Goal: Communication & Community: Share content

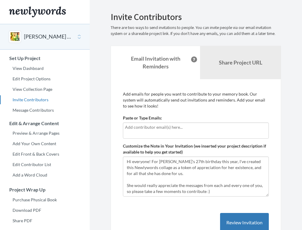
click at [238, 48] on li "Share Project URL" at bounding box center [240, 62] width 81 height 33
click at [236, 54] on link "Share Project URL" at bounding box center [240, 63] width 81 height 26
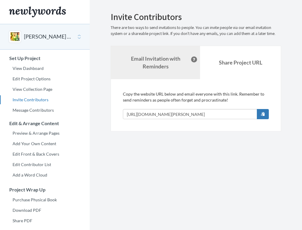
click at [183, 57] on link "Email Invitation with Reminders" at bounding box center [155, 62] width 89 height 33
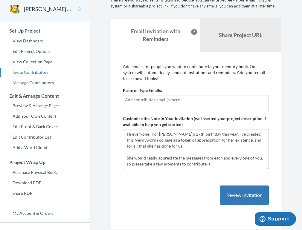
scroll to position [29, 0]
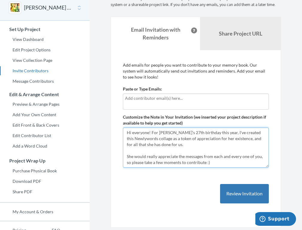
click at [209, 161] on textarea "Hi everyone! For [PERSON_NAME]'s 27th birthday this year, I've created this New…" at bounding box center [196, 148] width 146 height 40
click at [209, 161] on textarea "Hi everyone! For Jeanie's 27th birthday this year, I've created this Newlywords…" at bounding box center [196, 148] width 146 height 40
click at [209, 163] on textarea "Hi everyone! For Jeanie's 27th birthday this year, I've created this Newlywords…" at bounding box center [196, 148] width 146 height 40
click at [207, 163] on textarea "Hi everyone! For Jeanie's 27th birthday this year, I've created this Newlywords…" at bounding box center [196, 148] width 146 height 40
click at [231, 143] on textarea "Hi everyone! For Jeanie's 27th birthday this year, I've created this Newlywords…" at bounding box center [196, 148] width 146 height 40
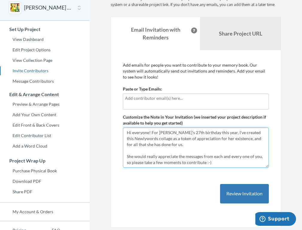
click at [245, 140] on textarea "Hi everyone! For Jeanie's 27th birthday this year, I've created this Newlywords…" at bounding box center [196, 148] width 146 height 40
click at [206, 141] on textarea "Hi everyone! For Jeanie's 27th birthday this year, I've created this Newlywords…" at bounding box center [196, 148] width 146 height 40
click at [205, 143] on textarea "Hi everyone! For Jeanie's 27th birthday this year, I've created this Newlywords…" at bounding box center [196, 148] width 146 height 40
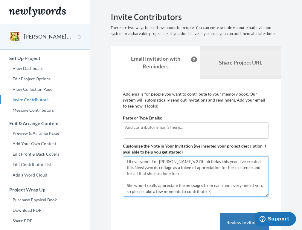
scroll to position [0, 0]
click at [217, 67] on link "Share Project URL" at bounding box center [240, 63] width 81 height 26
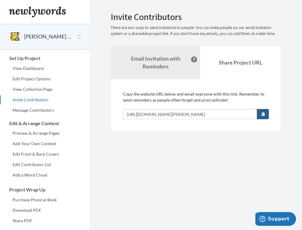
click at [264, 113] on span "button" at bounding box center [263, 114] width 4 height 4
click at [176, 59] on strong "Email Invitation with Reminders" at bounding box center [155, 62] width 49 height 14
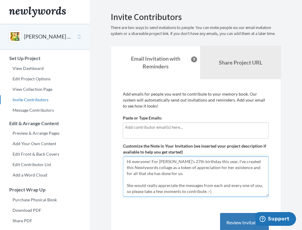
click at [188, 174] on textarea "Hi everyone! For Jeanie's 27th birthday this year, I've created this Newlywords…" at bounding box center [196, 177] width 146 height 40
click at [127, 187] on textarea "Hi everyone! For Jeanie's 27th birthday this year, I've created this Newlywords…" at bounding box center [196, 177] width 146 height 40
click at [158, 192] on textarea "Hi everyone! For Jeanie's 27th birthday this year, I've created this Newlywords…" at bounding box center [196, 177] width 146 height 40
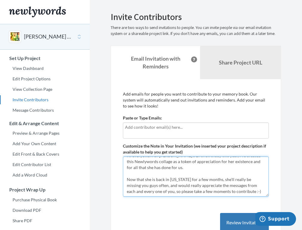
scroll to position [6, 0]
click at [131, 188] on textarea "Hi everyone! For Jeanie's 27th birthday this year, I've created this Newlywords…" at bounding box center [196, 177] width 146 height 40
click at [131, 184] on textarea "Hi everyone! For Jeanie's 27th birthday this year, I've created this Newlywords…" at bounding box center [196, 177] width 146 height 40
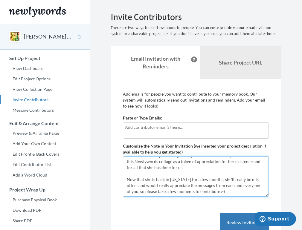
drag, startPoint x: 146, startPoint y: 186, endPoint x: 119, endPoint y: 180, distance: 27.3
click at [119, 180] on div "Add emails for people you want to contribute to your memory book. Our system wi…" at bounding box center [196, 168] width 170 height 178
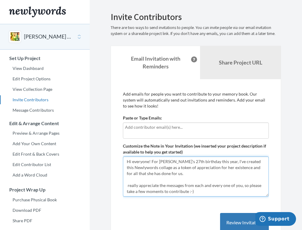
scroll to position [0, 0]
click at [226, 191] on textarea "Hi everyone! For Jeanie's 27th birthday this year, I've created this Newlywords…" at bounding box center [196, 177] width 146 height 40
type textarea "Hi everyone! For [PERSON_NAME]'s 27th birthday this year, I've created this New…"
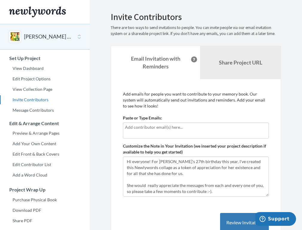
click at [231, 82] on div "Add emails for people you want to contribute to your memory book. Our system wi…" at bounding box center [196, 168] width 170 height 178
click at [231, 68] on link "Share Project URL" at bounding box center [240, 63] width 81 height 26
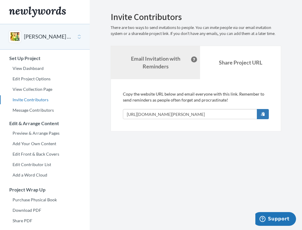
click at [155, 76] on link "Email Invitation with Reminders" at bounding box center [155, 62] width 89 height 33
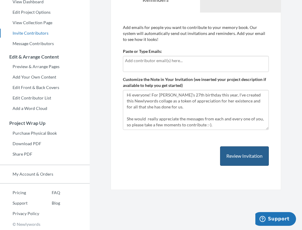
scroll to position [66, 0]
click at [236, 153] on button "Review Invitation" at bounding box center [244, 156] width 49 height 19
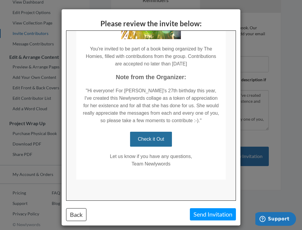
scroll to position [86, 0]
click at [158, 140] on link "Check it Out" at bounding box center [151, 139] width 42 height 15
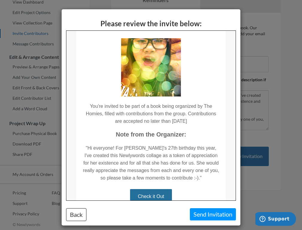
scroll to position [31, 0]
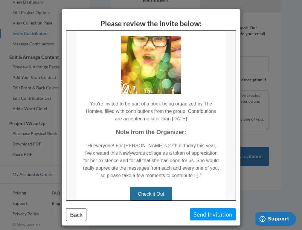
click at [206, 213] on button "Send Invitation" at bounding box center [213, 214] width 46 height 12
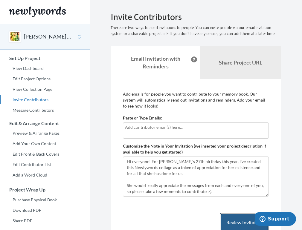
scroll to position [0, 0]
click at [33, 66] on link "View Dashboard" at bounding box center [45, 68] width 90 height 9
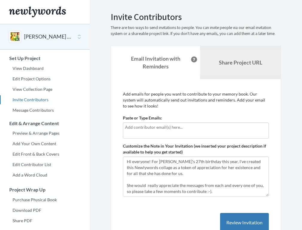
click at [245, 61] on b "Share Project URL" at bounding box center [240, 62] width 43 height 7
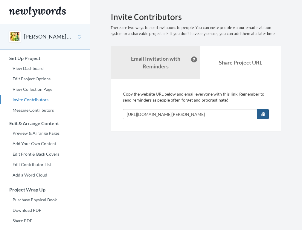
click at [262, 116] on button "button" at bounding box center [263, 114] width 12 height 10
click at [159, 58] on strong "Email Invitation with Reminders" at bounding box center [155, 62] width 49 height 14
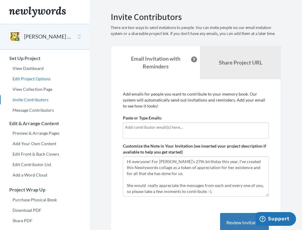
click at [31, 80] on link "Edit Project Options" at bounding box center [45, 78] width 90 height 9
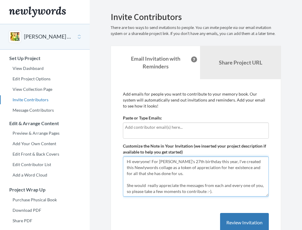
click at [148, 185] on textarea "Hi everyone! For [PERSON_NAME]'s 27th birthday this year, I've created this New…" at bounding box center [196, 177] width 146 height 40
click at [127, 185] on textarea "Hi everyone! For [PERSON_NAME]'s 27th birthday this year, I've created this New…" at bounding box center [196, 177] width 146 height 40
click at [188, 167] on textarea "Hi everyone! For [PERSON_NAME]'s 27th birthday this year, I've created this New…" at bounding box center [196, 177] width 146 height 40
click at [198, 175] on textarea "Hi everyone! For [PERSON_NAME]'s 27th birthday this year, I've created this New…" at bounding box center [196, 177] width 146 height 40
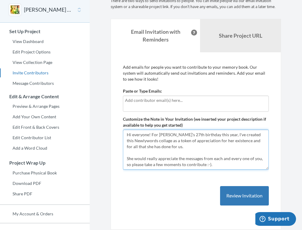
scroll to position [30, 0]
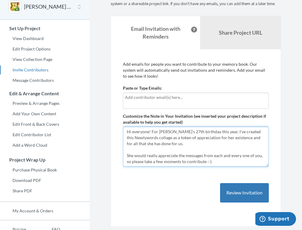
type textarea "Hi everyone! For Jeanie's 27th birthday this year, I've created this Newlywords…"
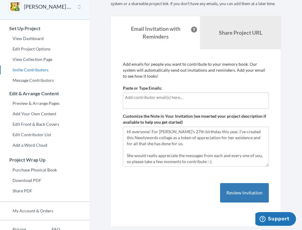
click at [238, 13] on div "Emails have been sent! Invite Contributors There are two ways to send invitatio…" at bounding box center [196, 104] width 170 height 245
click at [238, 22] on link "Share Project URL" at bounding box center [240, 33] width 81 height 26
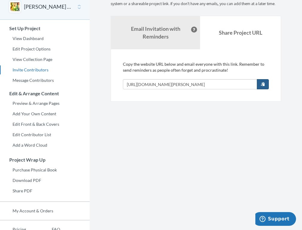
click at [263, 85] on span "button" at bounding box center [263, 84] width 4 height 4
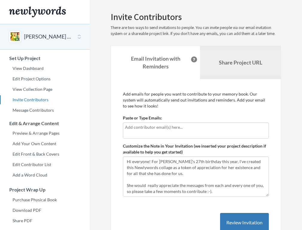
click at [256, 52] on link "Share Project URL" at bounding box center [240, 63] width 81 height 26
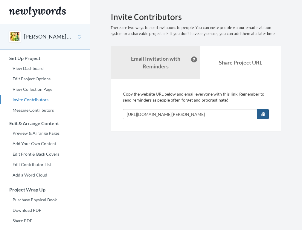
click at [263, 115] on span "button" at bounding box center [263, 114] width 4 height 4
click at [264, 112] on span "button" at bounding box center [263, 114] width 4 height 4
